Goal: Transaction & Acquisition: Purchase product/service

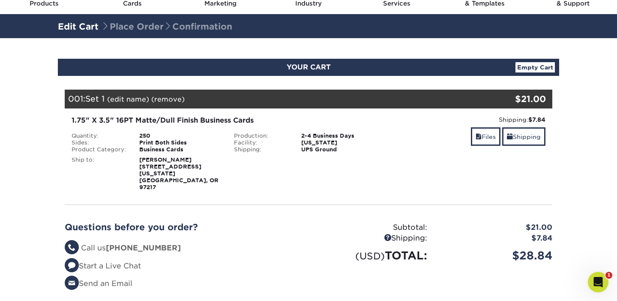
scroll to position [34, 0]
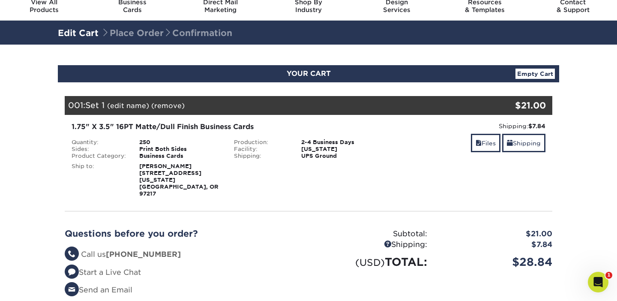
click at [530, 73] on link "Empty Cart" at bounding box center [535, 74] width 39 height 10
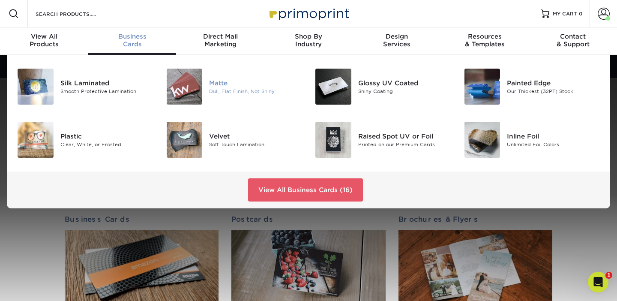
click at [213, 87] on div "Matte" at bounding box center [255, 82] width 93 height 9
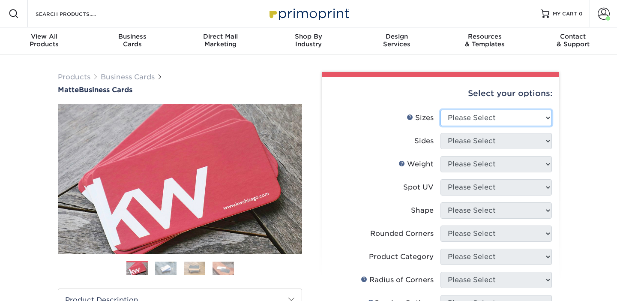
click at [459, 121] on select "Please Select 1.5" x 3.5" - Mini 1.75" x 3.5" - Mini 2" x 2" - Square 2" x 3" -…" at bounding box center [496, 118] width 111 height 16
select select "2.00x3.50"
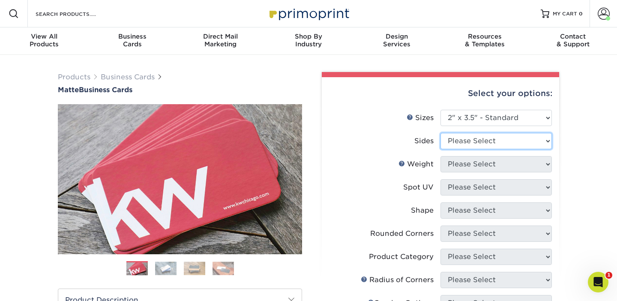
click at [457, 141] on select "Please Select Print Both Sides Print Front Only" at bounding box center [496, 141] width 111 height 16
select select "13abbda7-1d64-4f25-8bb2-c179b224825d"
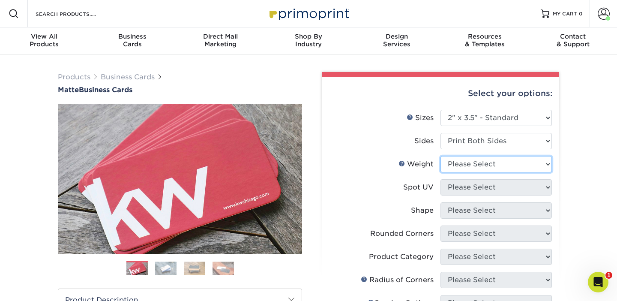
click at [462, 164] on select "Please Select 16PT 14PT" at bounding box center [496, 164] width 111 height 16
select select "16PT"
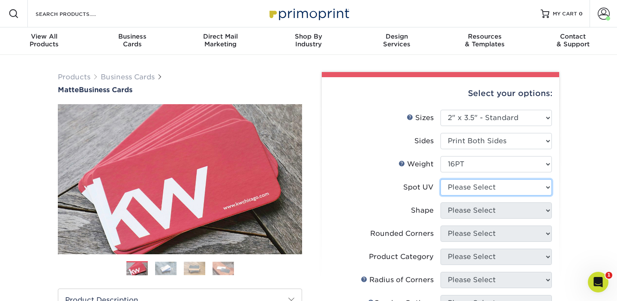
click at [463, 189] on select "Please Select No Spot UV Front and Back (Both Sides) Front Only Back Only" at bounding box center [496, 187] width 111 height 16
select select "3"
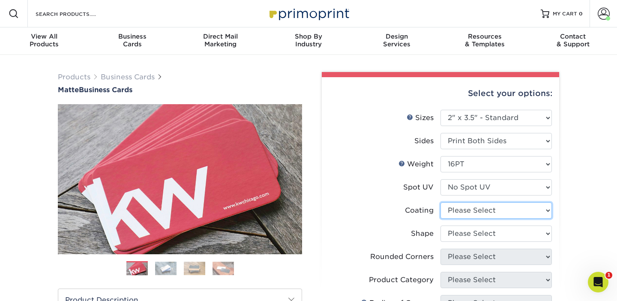
click at [465, 212] on select at bounding box center [496, 210] width 111 height 16
select select "121bb7b5-3b4d-429f-bd8d-bbf80e953313"
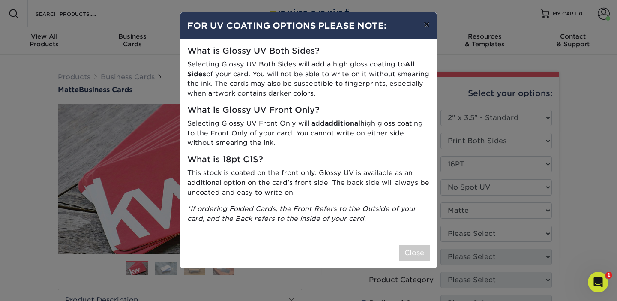
click at [427, 24] on button "×" at bounding box center [427, 24] width 20 height 24
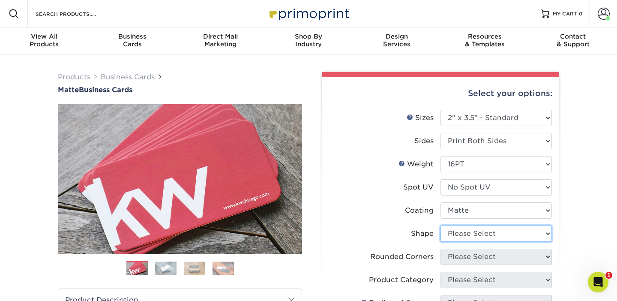
click at [470, 238] on select "Please Select Standard Oval" at bounding box center [496, 233] width 111 height 16
select select "standard"
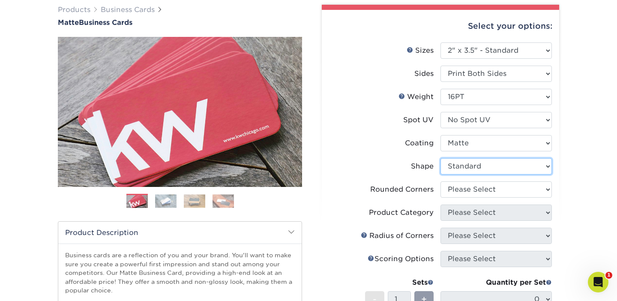
scroll to position [75, 0]
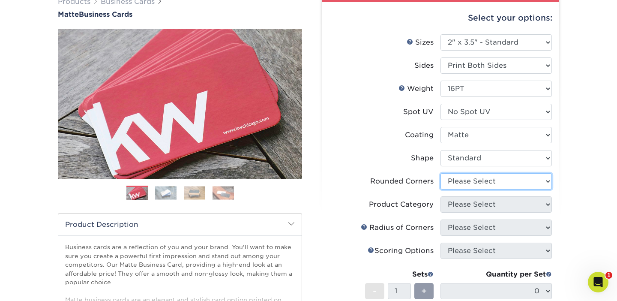
click at [456, 180] on select "Please Select Yes - Round 2 Corners Yes - Round 4 Corners No" at bounding box center [496, 181] width 111 height 16
select select "0"
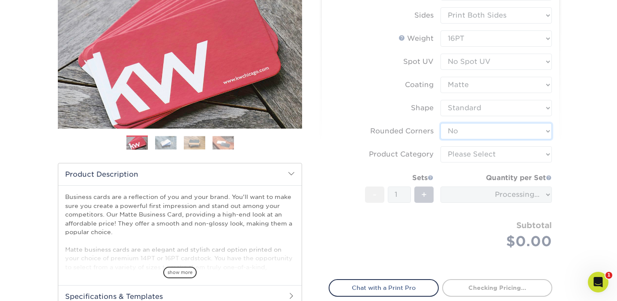
scroll to position [131, 0]
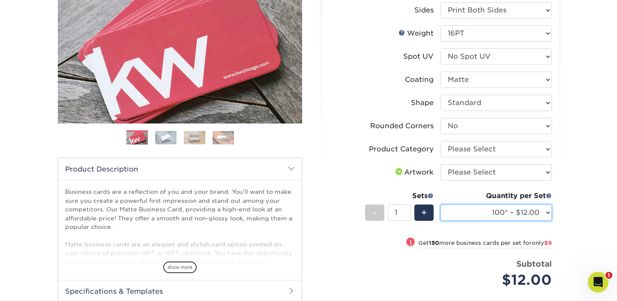
click at [541, 215] on select "100* – $12.00 250* – $21.00 500 – $42.00 1000 – $53.00 (free shipping*) 2500 – …" at bounding box center [496, 212] width 111 height 16
select select "250* – $21.00"
click at [566, 239] on div "Products Business Cards Matte Business Cards Previous Next 100 $ 9" at bounding box center [308, 179] width 617 height 511
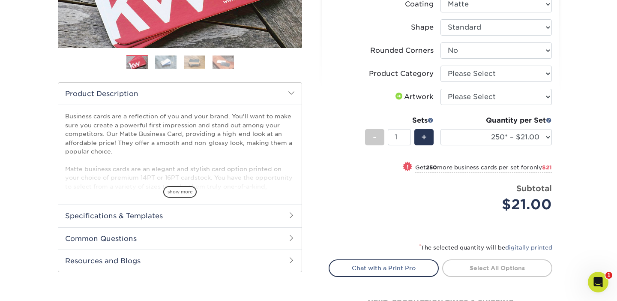
scroll to position [214, 0]
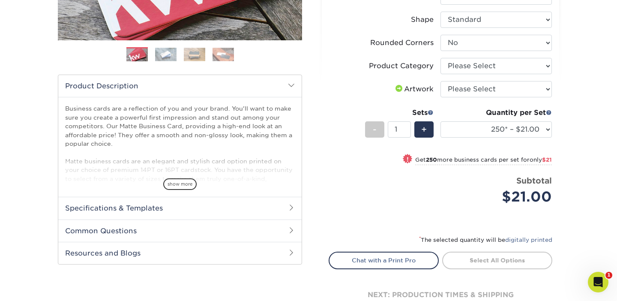
click at [445, 213] on li "Price per set $21.00 Subtotal $21.00 This product does not qualify for a discou…" at bounding box center [441, 196] width 210 height 43
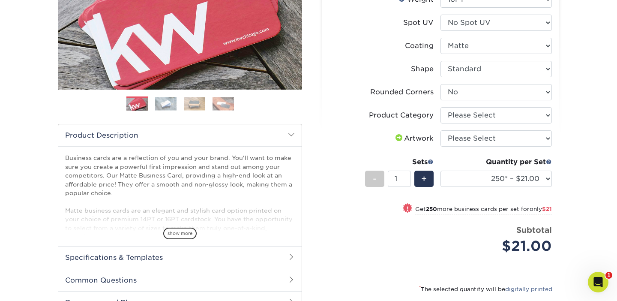
scroll to position [163, 0]
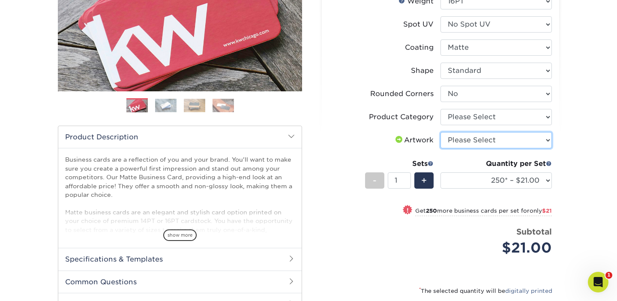
click at [509, 138] on select "Please Select I will upload files I need a design - $100" at bounding box center [496, 140] width 111 height 16
select select "upload"
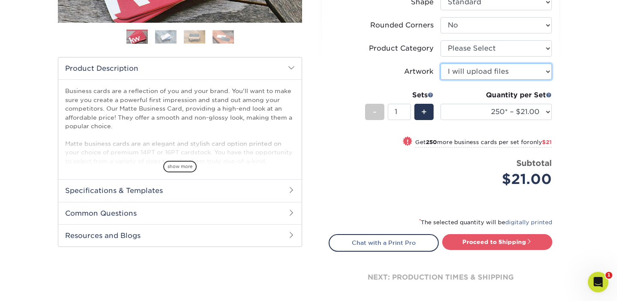
scroll to position [237, 0]
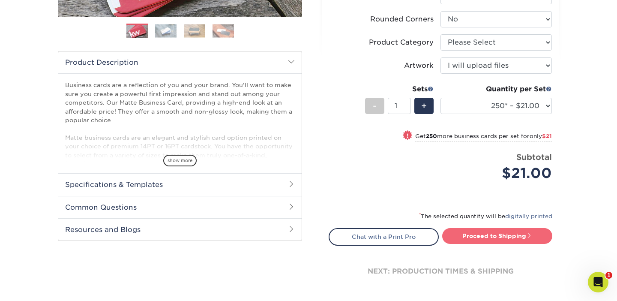
click at [504, 243] on link "Proceed to Shipping" at bounding box center [497, 235] width 110 height 15
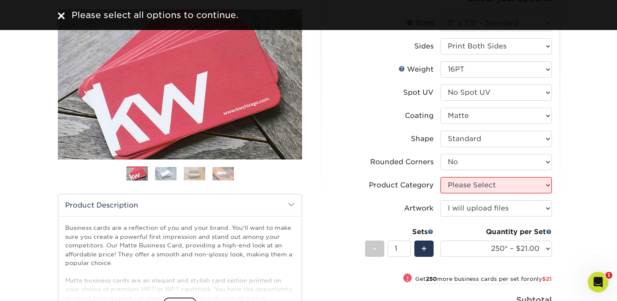
scroll to position [83, 0]
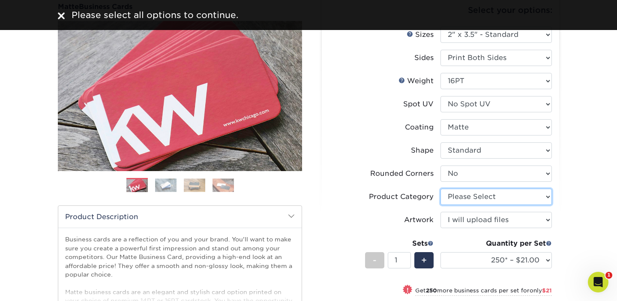
click at [487, 202] on select "Please Select Business Cards" at bounding box center [496, 197] width 111 height 16
select select "3b5148f1-0588-4f88-a218-97bcfdce65c1"
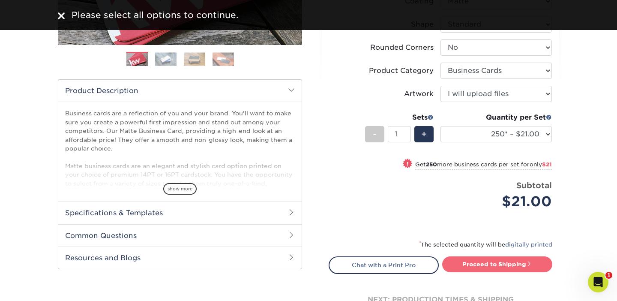
click at [507, 260] on link "Proceed to Shipping" at bounding box center [497, 263] width 110 height 15
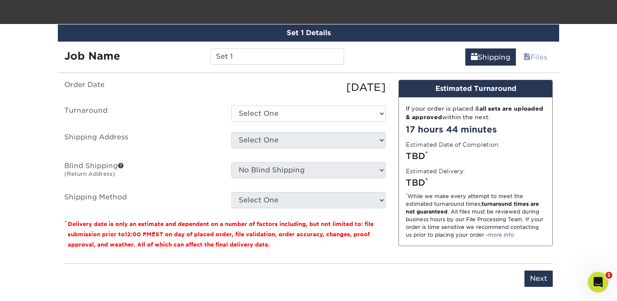
scroll to position [489, 0]
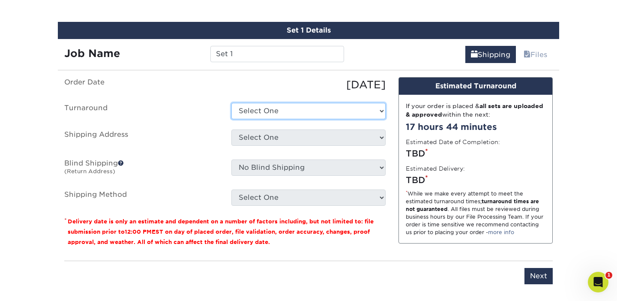
click at [262, 117] on select "Select One 2-4 Business Days 2 Day Next Business Day" at bounding box center [308, 111] width 154 height 16
select select "23721297-b68b-4846-ba83-3171e6bd9d78"
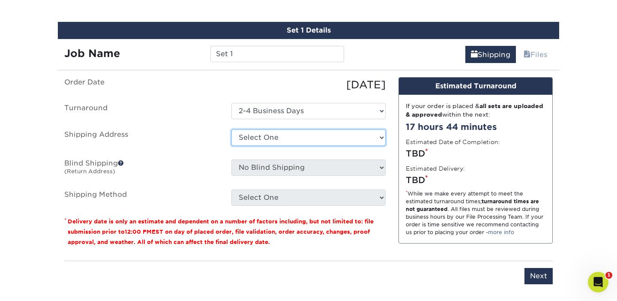
click at [258, 140] on select "Select One home + Add New Address" at bounding box center [308, 137] width 154 height 16
select select "286358"
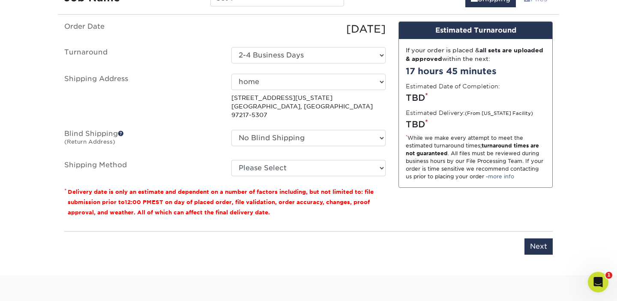
scroll to position [563, 0]
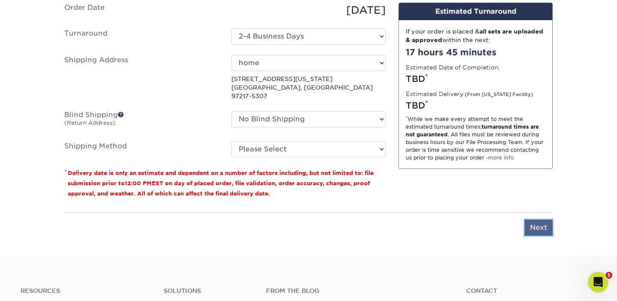
click at [539, 221] on input "Next" at bounding box center [539, 227] width 28 height 16
type input "Next"
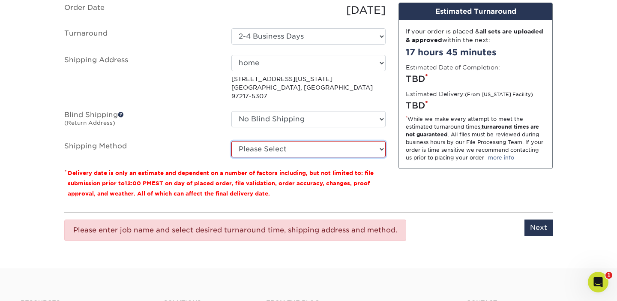
click at [305, 145] on select "Please Select Ground Shipping (+$7.84) 3 Day Shipping Service (+$20.07) 2 Day A…" at bounding box center [308, 149] width 154 height 16
select select "03"
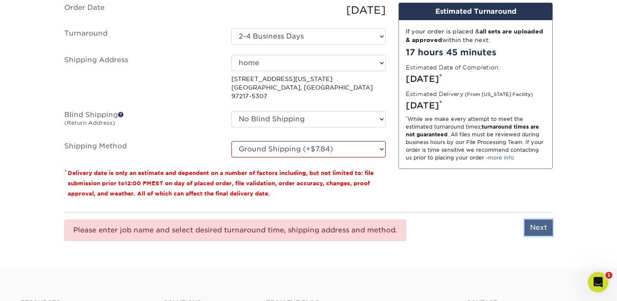
click at [542, 219] on input "Next" at bounding box center [539, 227] width 28 height 16
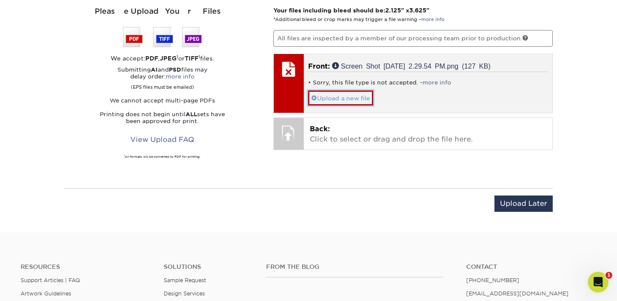
click at [331, 98] on link "Upload a new file" at bounding box center [340, 97] width 65 height 15
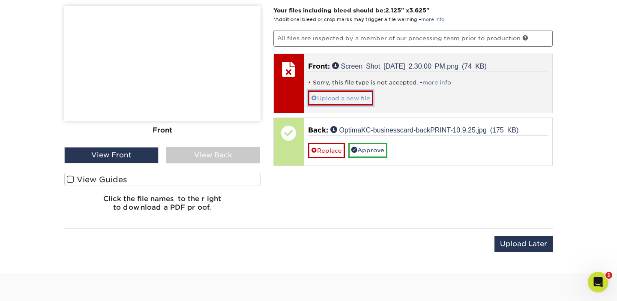
click at [316, 97] on span at bounding box center [314, 98] width 6 height 7
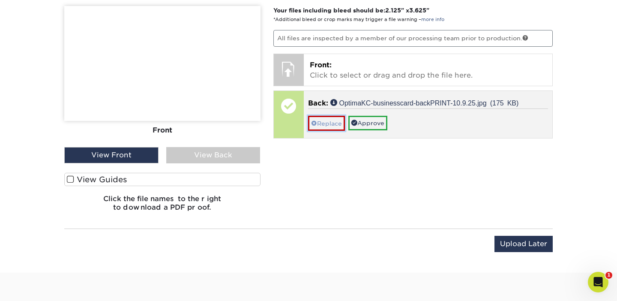
click at [317, 124] on link "Replace" at bounding box center [326, 123] width 37 height 15
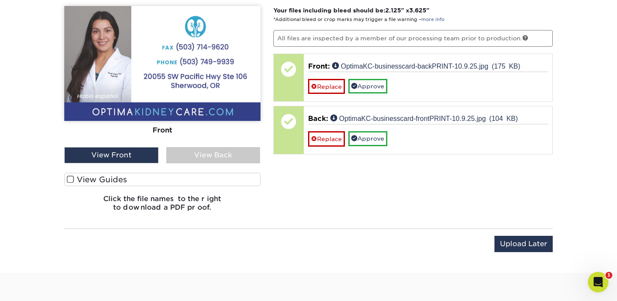
click at [207, 158] on div "View Back" at bounding box center [213, 155] width 94 height 16
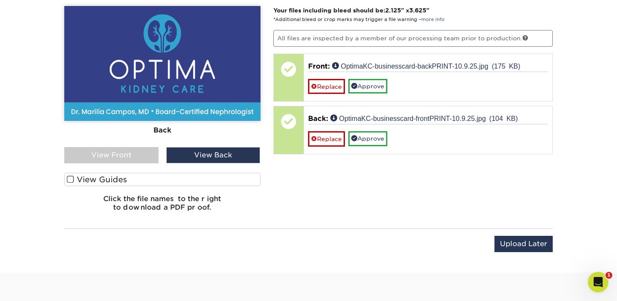
click at [140, 149] on div "View Front" at bounding box center [111, 155] width 94 height 16
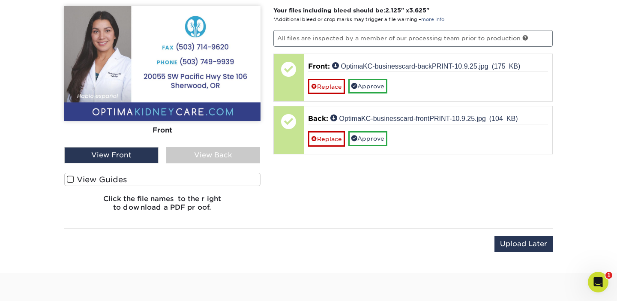
click at [186, 152] on div "View Back" at bounding box center [213, 155] width 94 height 16
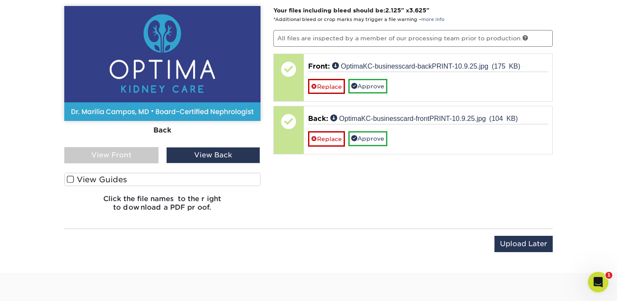
click at [118, 150] on div "View Front" at bounding box center [111, 155] width 94 height 16
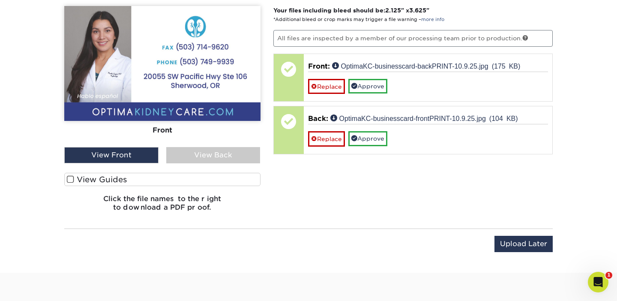
click at [173, 149] on div "View Back" at bounding box center [213, 155] width 94 height 16
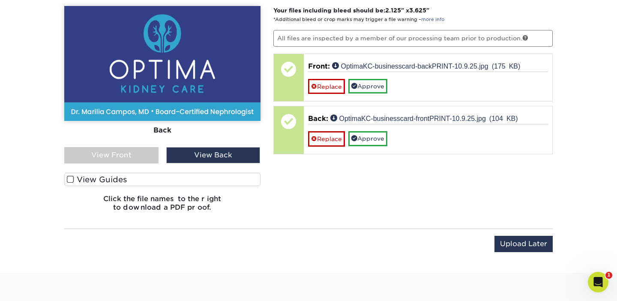
click at [141, 153] on div "View Front" at bounding box center [111, 155] width 94 height 16
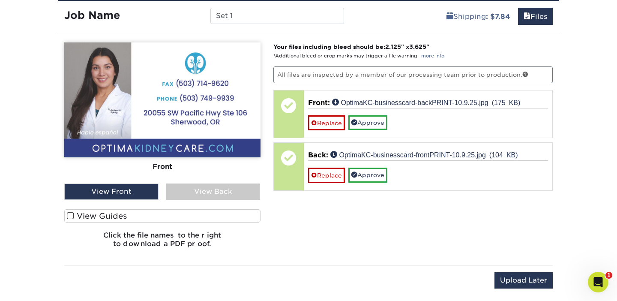
scroll to position [524, 0]
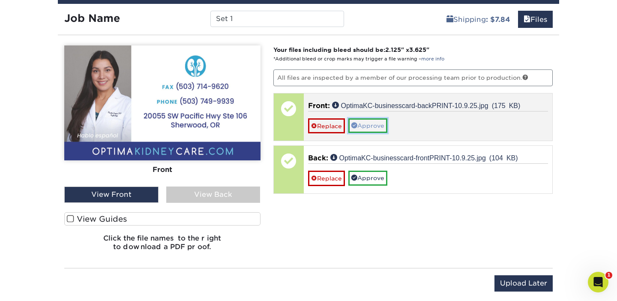
click at [355, 123] on span at bounding box center [355, 125] width 6 height 6
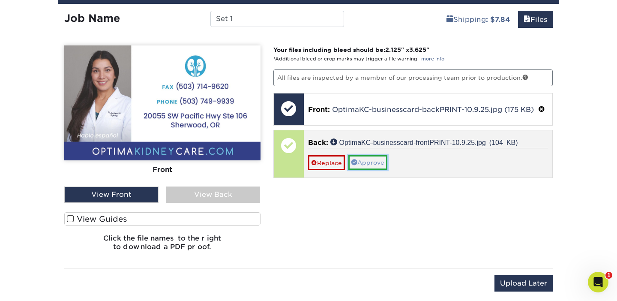
click at [364, 163] on link "Approve" at bounding box center [368, 162] width 39 height 15
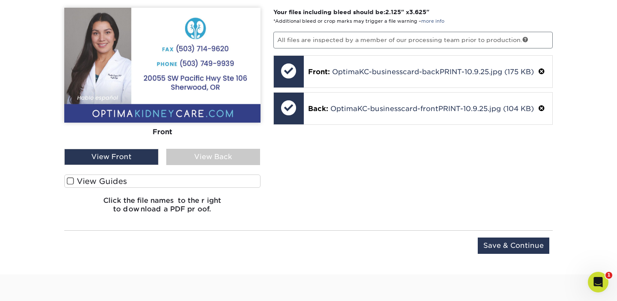
scroll to position [566, 0]
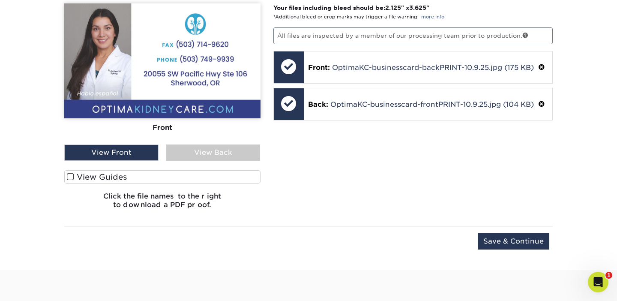
click at [487, 227] on div "Upload Later Save & Continue Continue" at bounding box center [308, 243] width 489 height 34
click at [492, 240] on input "Save & Continue" at bounding box center [514, 241] width 72 height 16
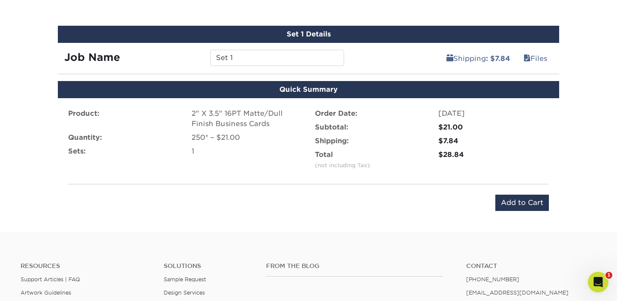
scroll to position [481, 0]
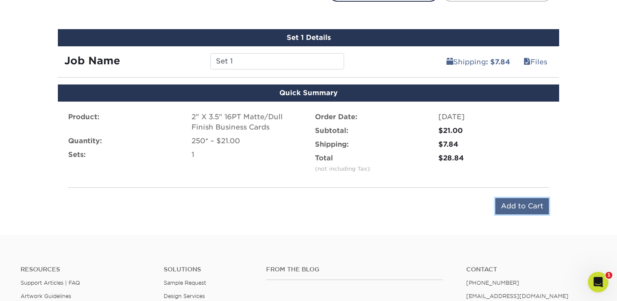
click at [536, 204] on input "Add to Cart" at bounding box center [523, 206] width 54 height 16
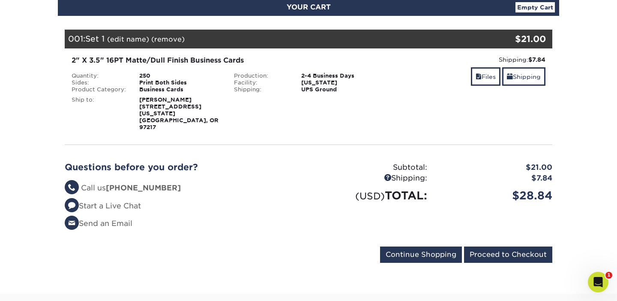
scroll to position [108, 0]
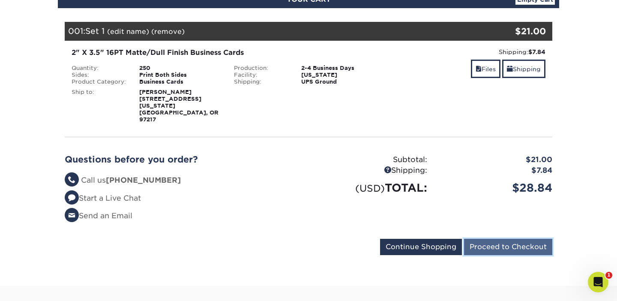
click at [503, 239] on input "Proceed to Checkout" at bounding box center [508, 247] width 88 height 16
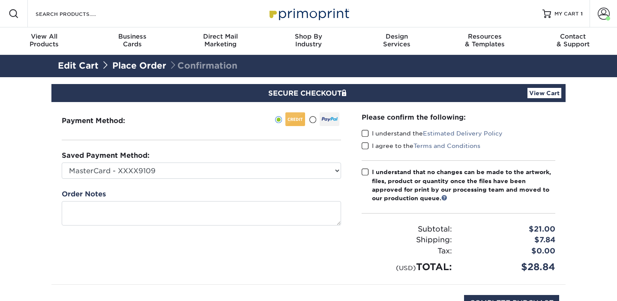
click at [372, 138] on label "I understand the Estimated Delivery Policy" at bounding box center [432, 133] width 141 height 9
click at [0, 0] on input "I understand the Estimated Delivery Policy" at bounding box center [0, 0] width 0 height 0
click at [367, 152] on div "I agree to the Terms and Conditions" at bounding box center [459, 147] width 194 height 12
click at [363, 142] on span at bounding box center [365, 146] width 7 height 8
click at [0, 0] on input "I agree to the Terms and Conditions" at bounding box center [0, 0] width 0 height 0
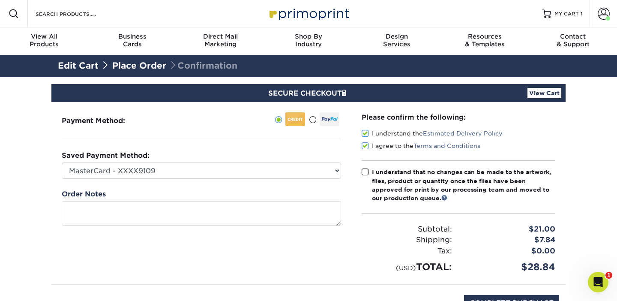
click at [365, 171] on span at bounding box center [365, 172] width 7 height 8
click at [0, 0] on input "I understand that no changes can be made to the artwork, files, product or quan…" at bounding box center [0, 0] width 0 height 0
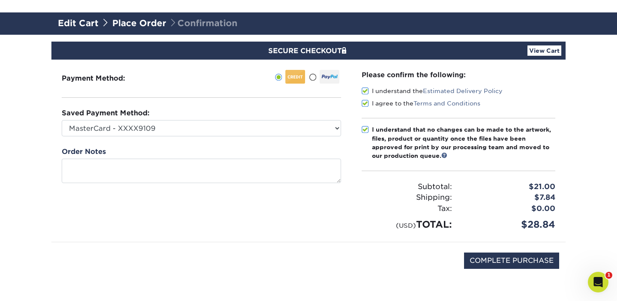
scroll to position [57, 0]
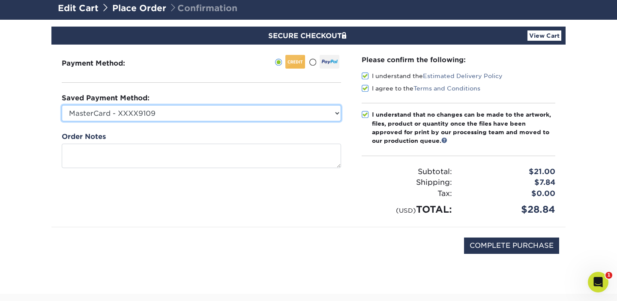
click at [290, 115] on select "MasterCard - XXXX9109 New Credit Card" at bounding box center [201, 113] width 279 height 16
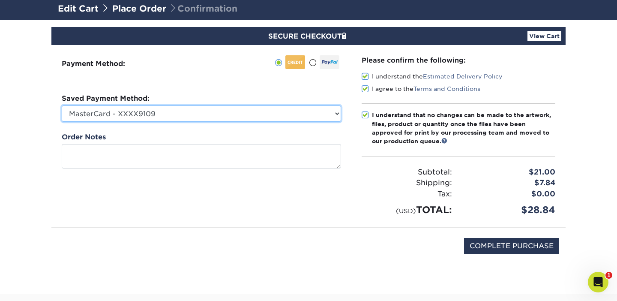
scroll to position [48, 0]
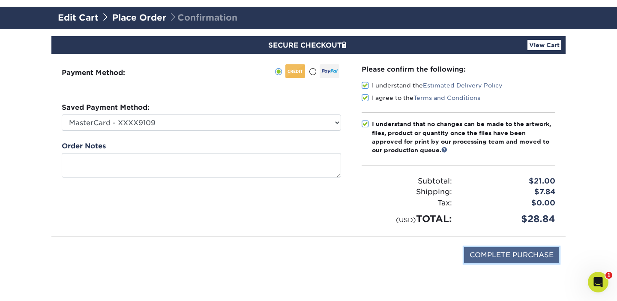
click at [518, 256] on input "COMPLETE PURCHASE" at bounding box center [511, 255] width 95 height 16
type input "PROCESSING, PLEASE WAIT..."
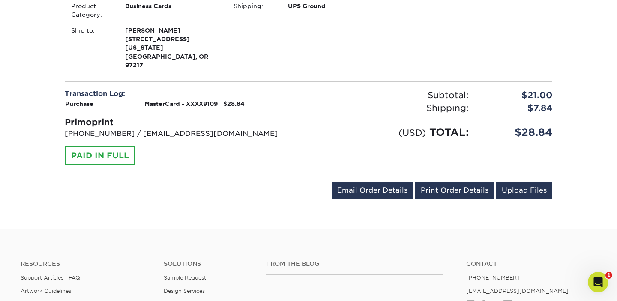
scroll to position [292, 0]
